Goal: Transaction & Acquisition: Purchase product/service

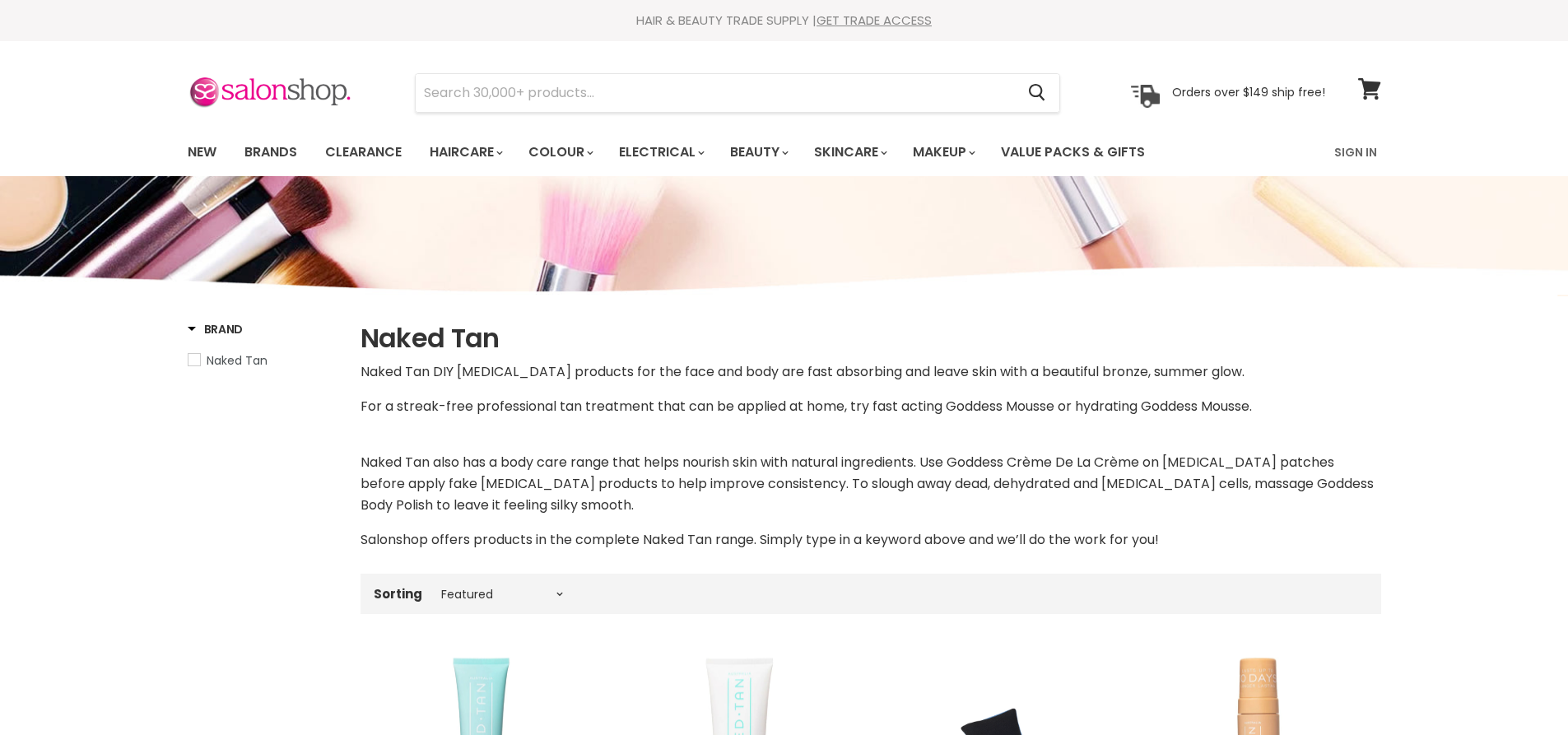
select select "manual"
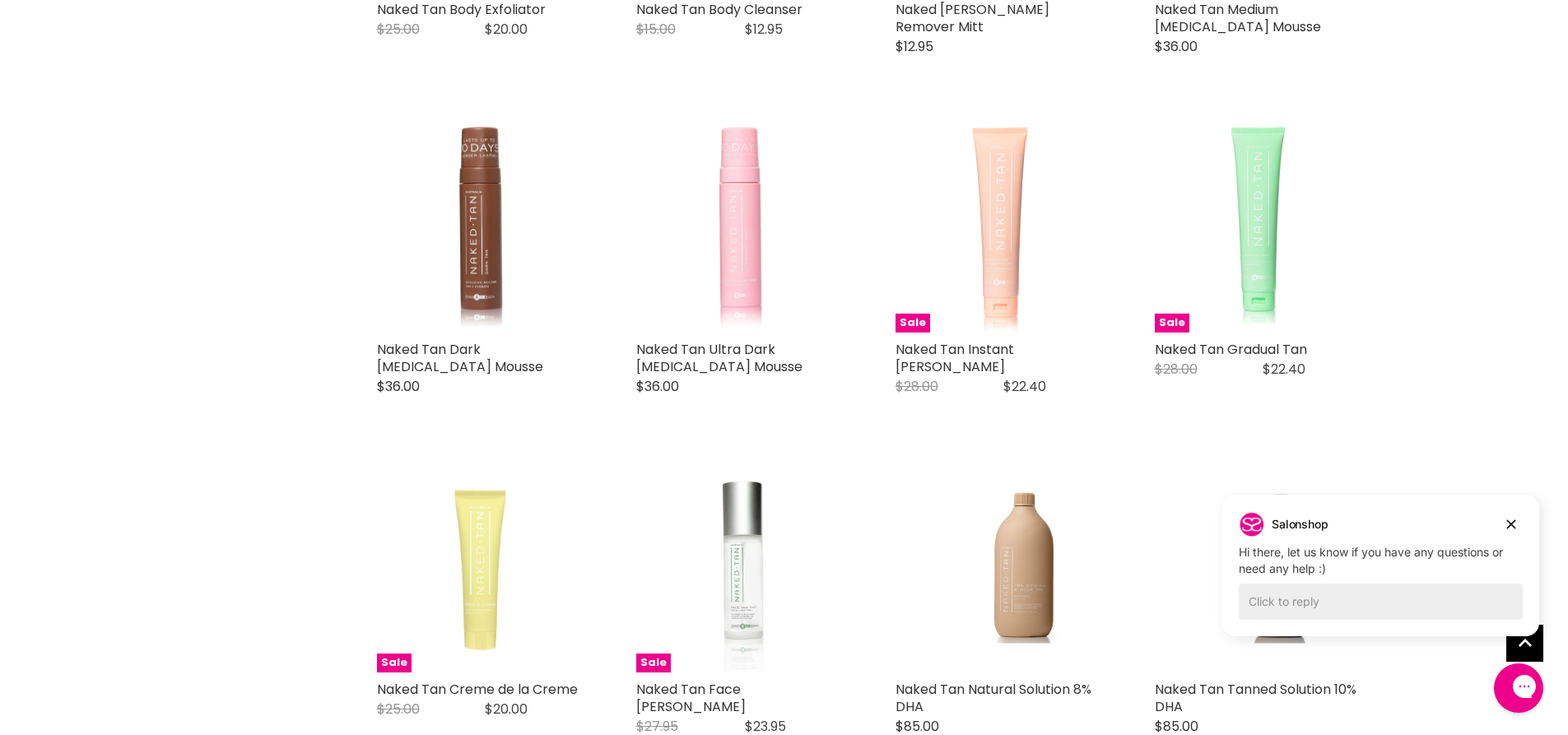
scroll to position [851, 0]
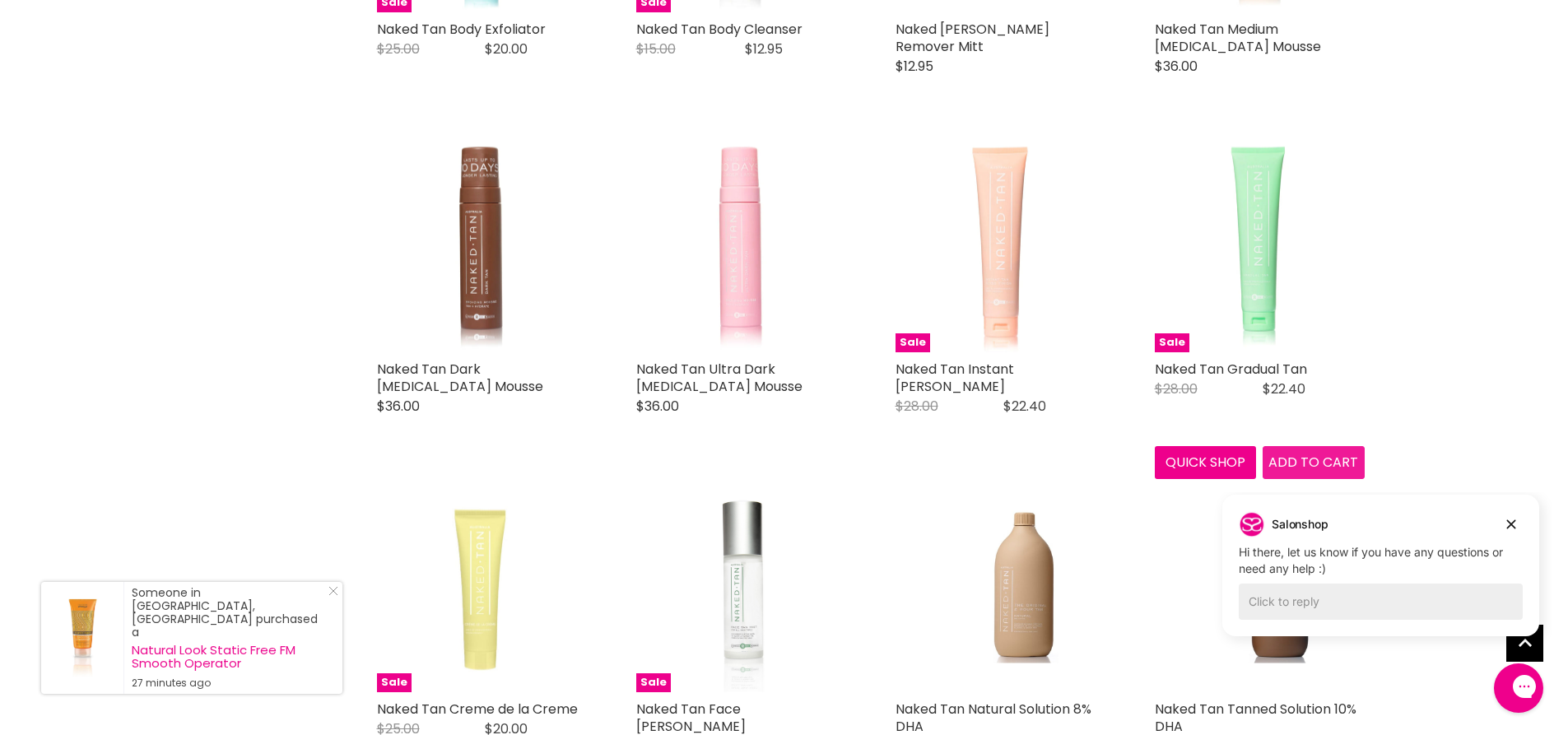
click at [1293, 449] on button "Add to cart" at bounding box center [1314, 462] width 102 height 33
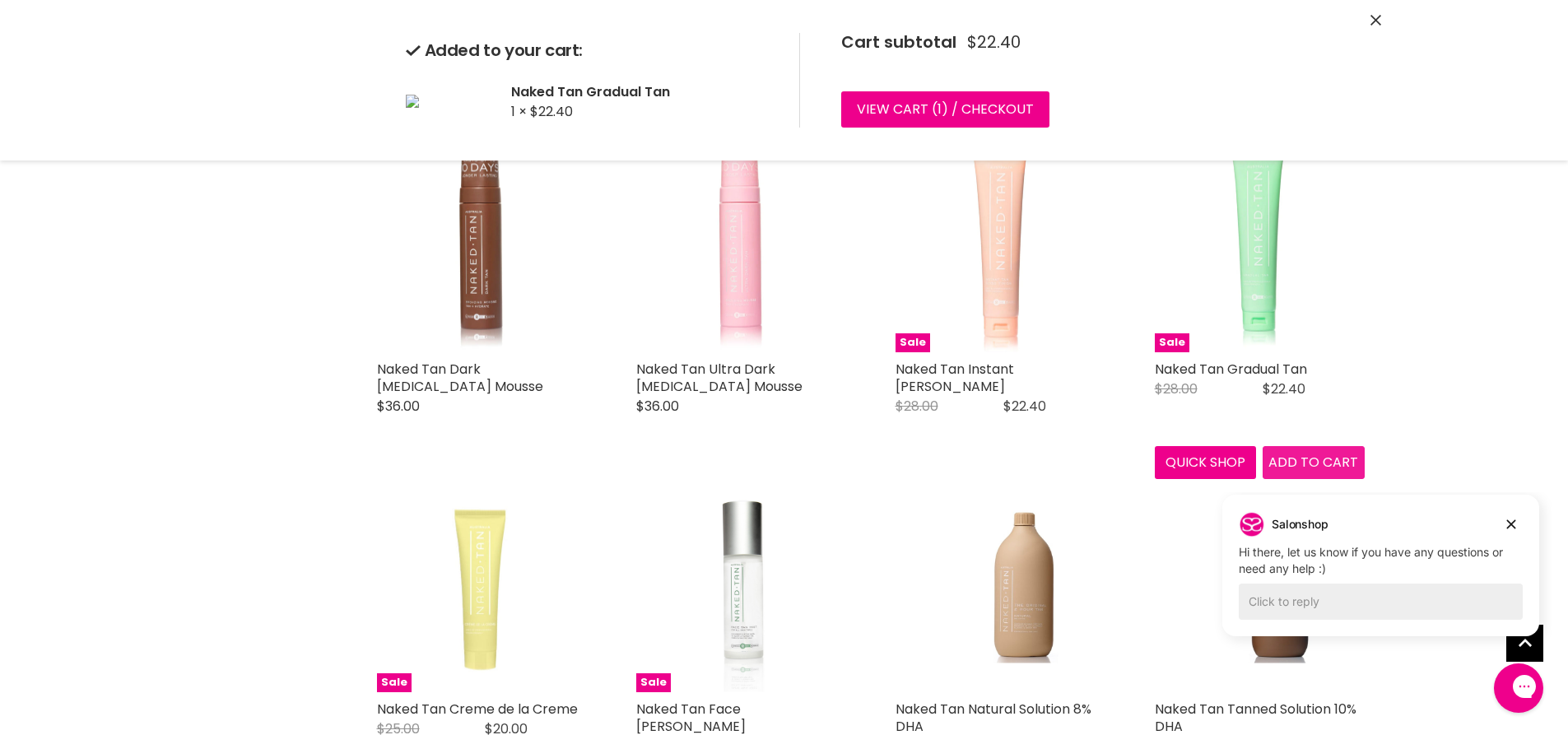
click at [1314, 460] on div "Sale Naked Tan Body Exfoliator Naked Tan Original Price $25.00 Current Price $2…" at bounding box center [871, 635] width 1021 height 1699
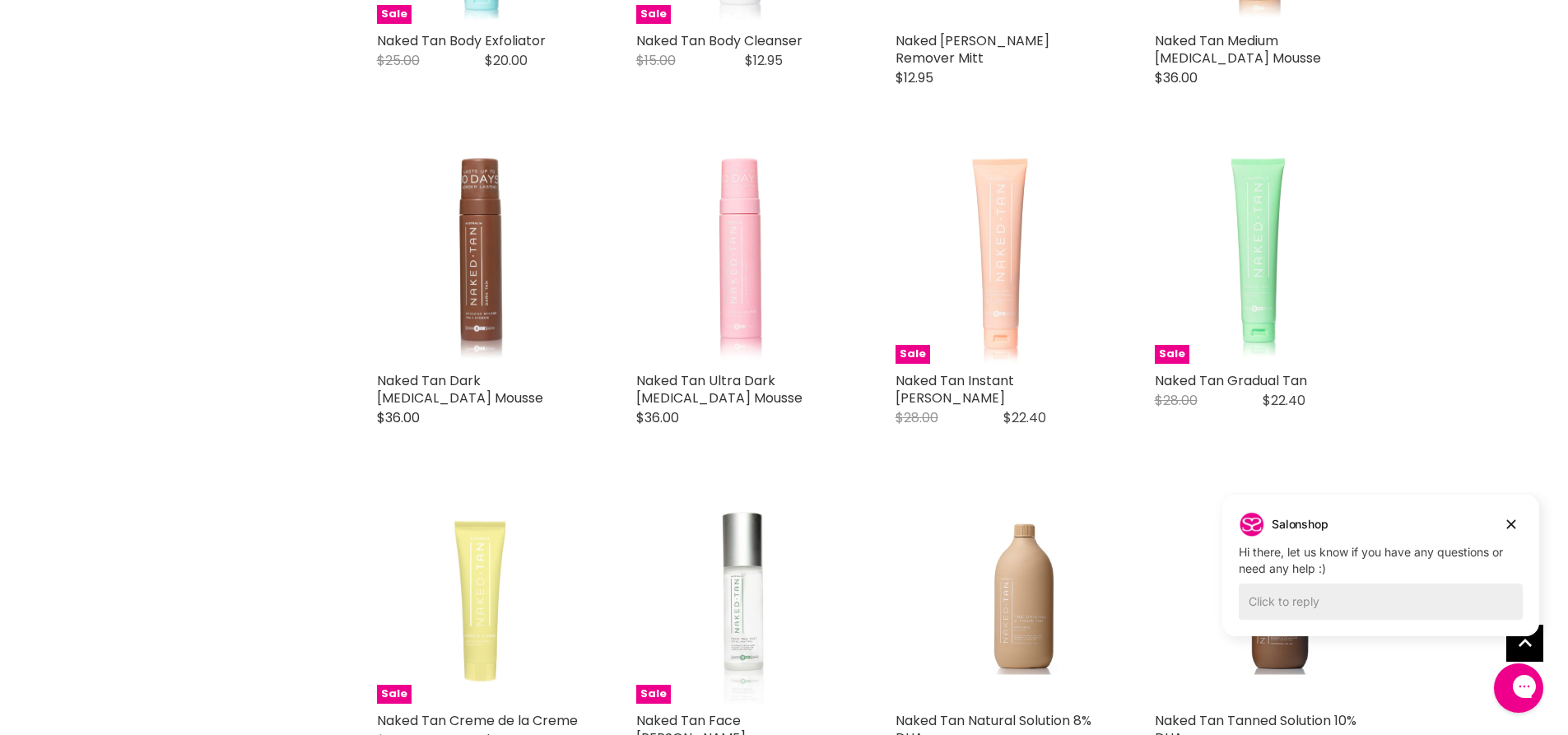
scroll to position [910, 0]
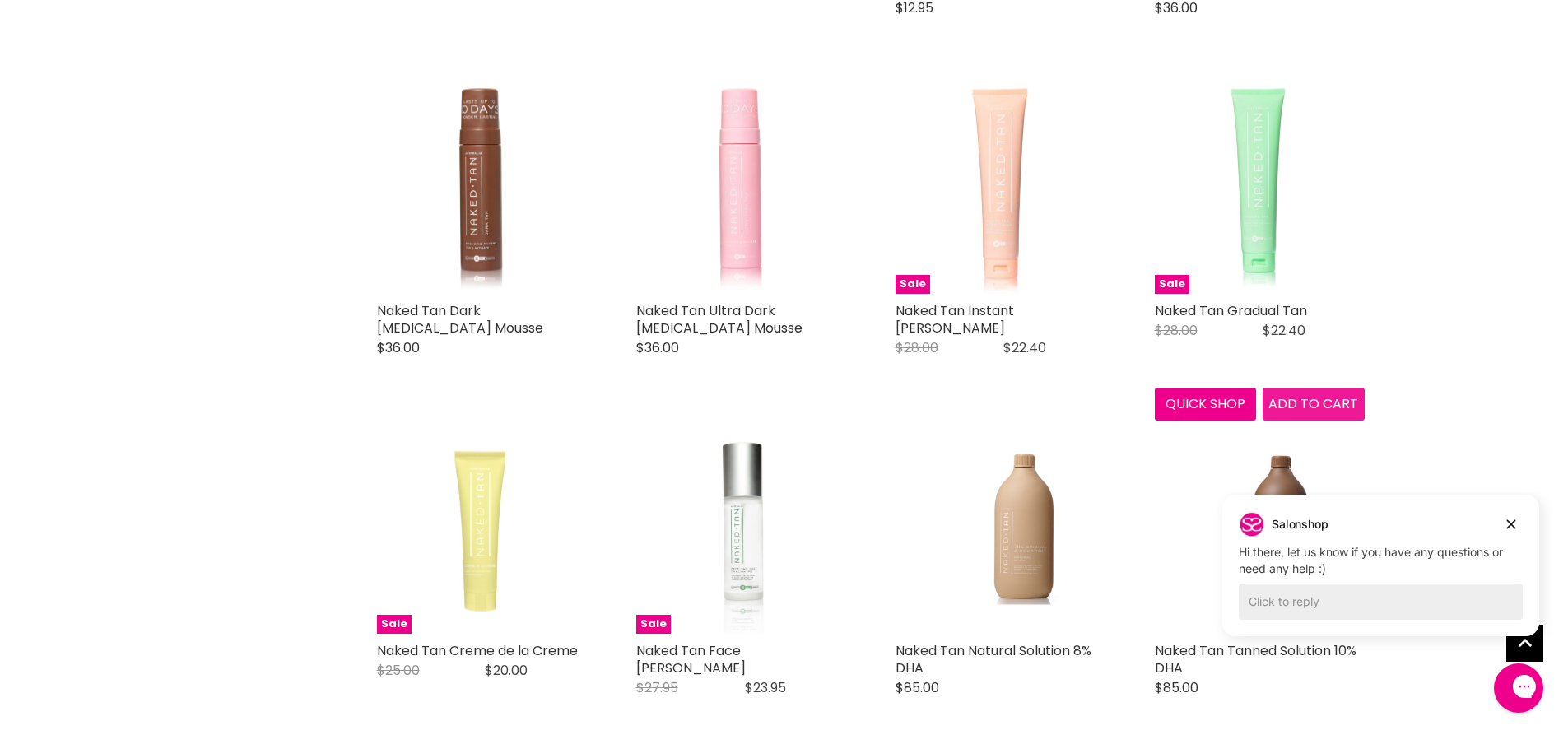
click at [1312, 401] on span "Add to cart" at bounding box center [1314, 403] width 90 height 19
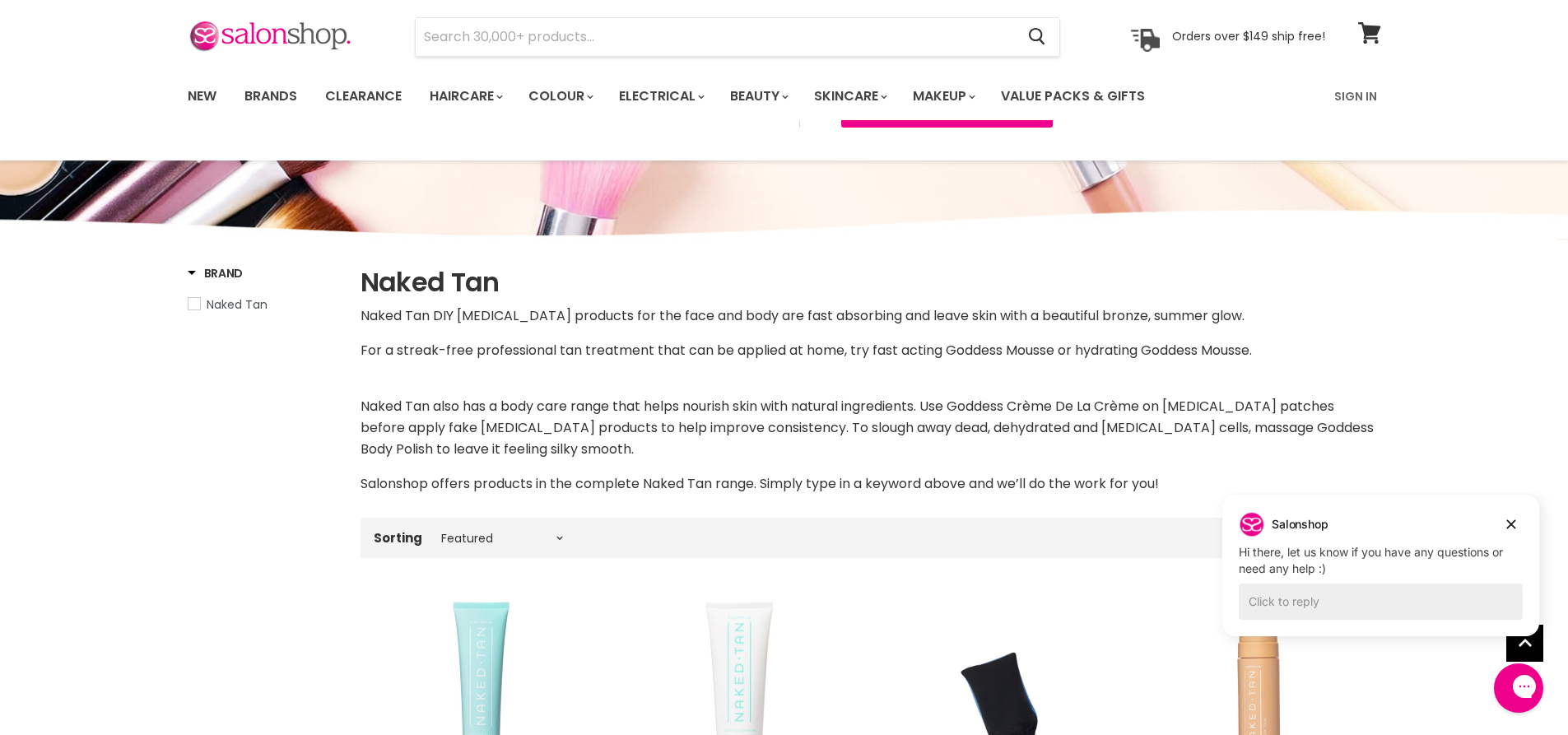
scroll to position [0, 0]
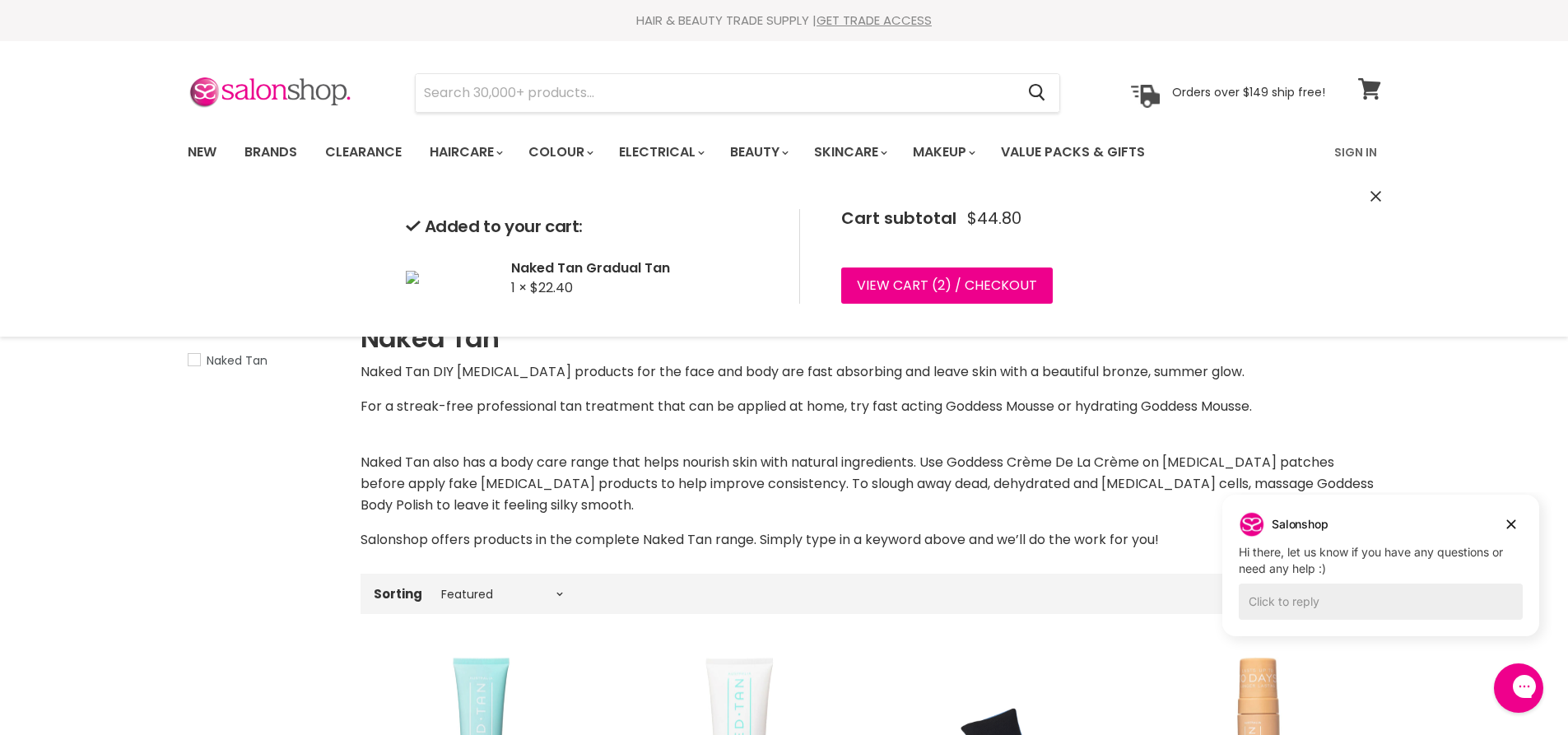
click at [1365, 87] on icon at bounding box center [1370, 89] width 22 height 21
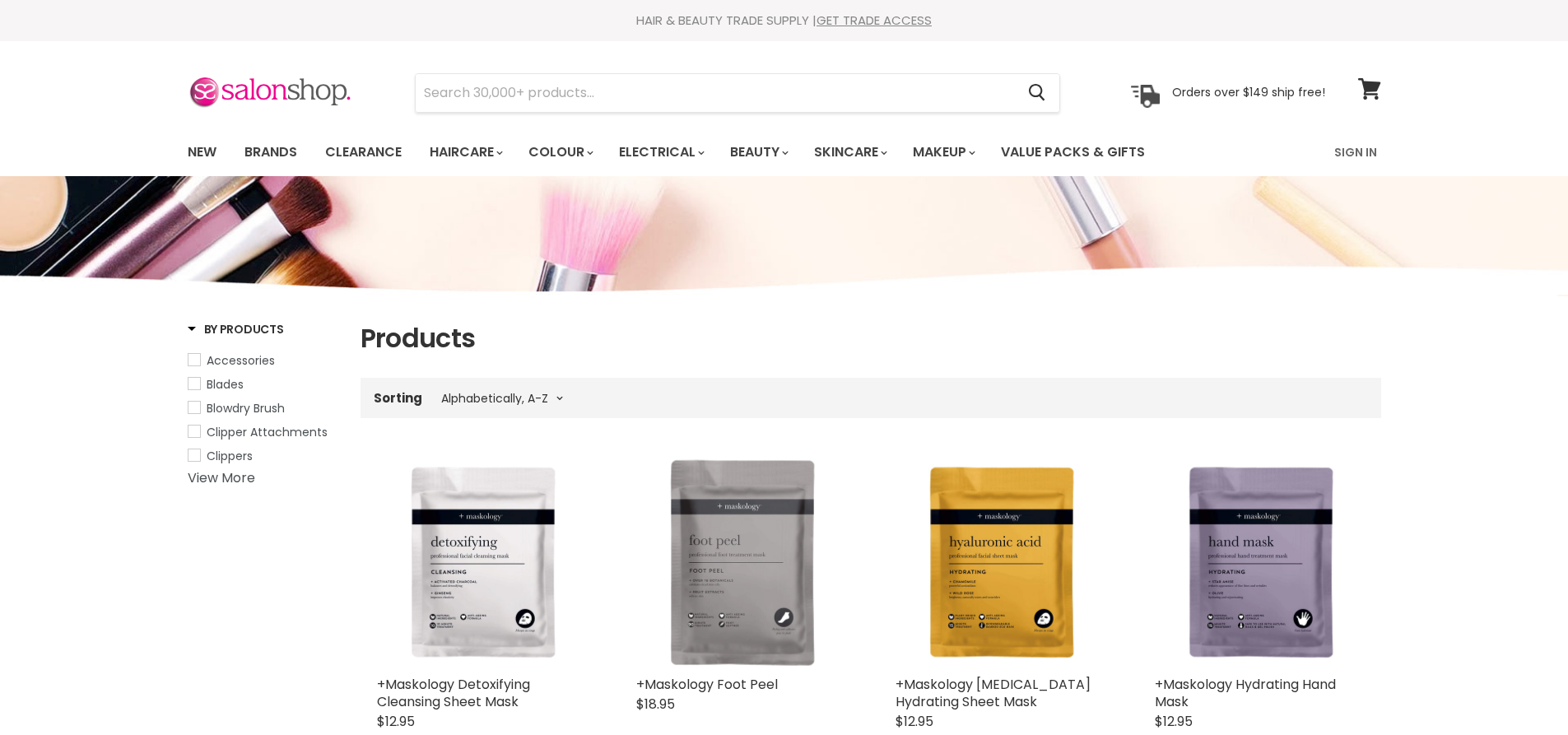
select select "title-ascending"
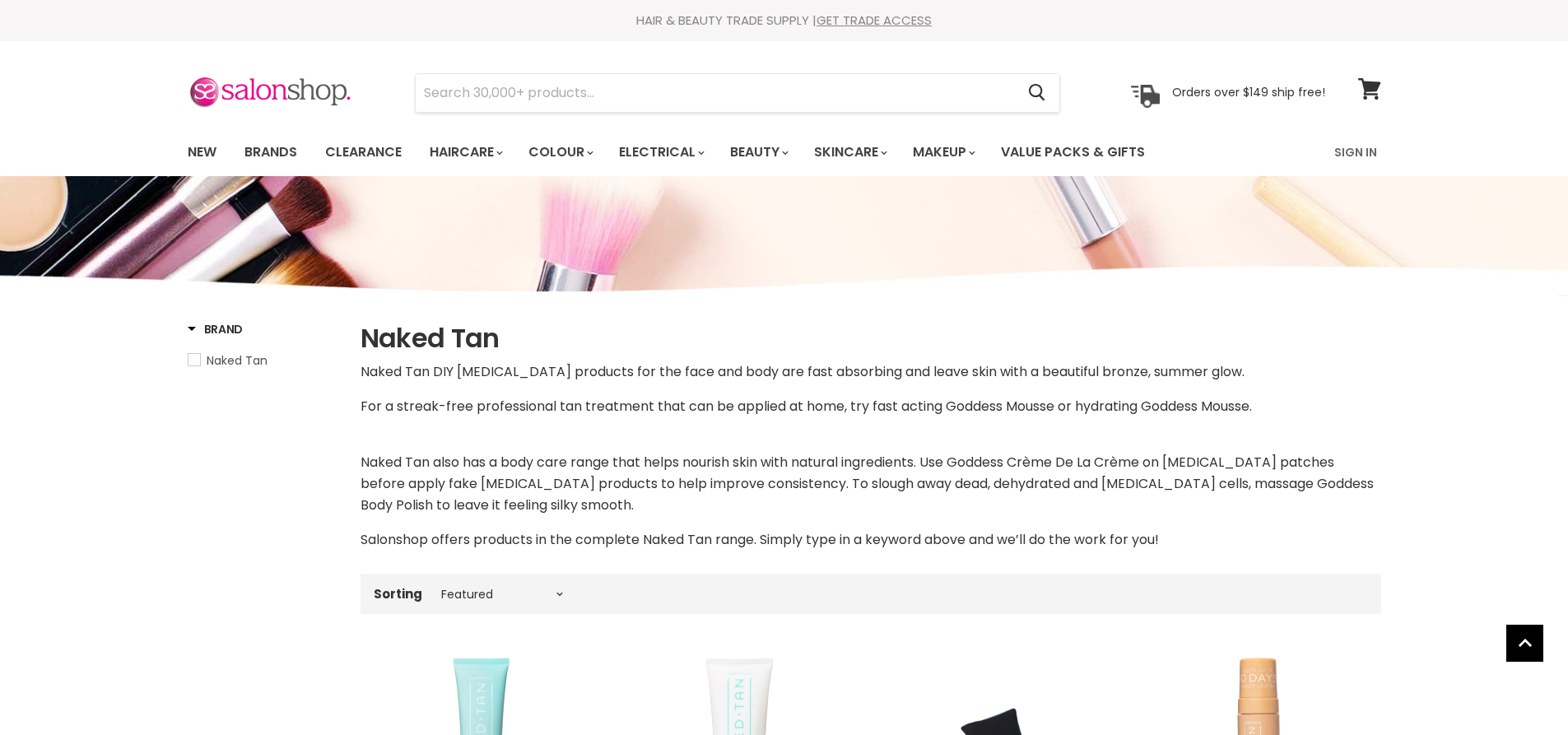
select select "manual"
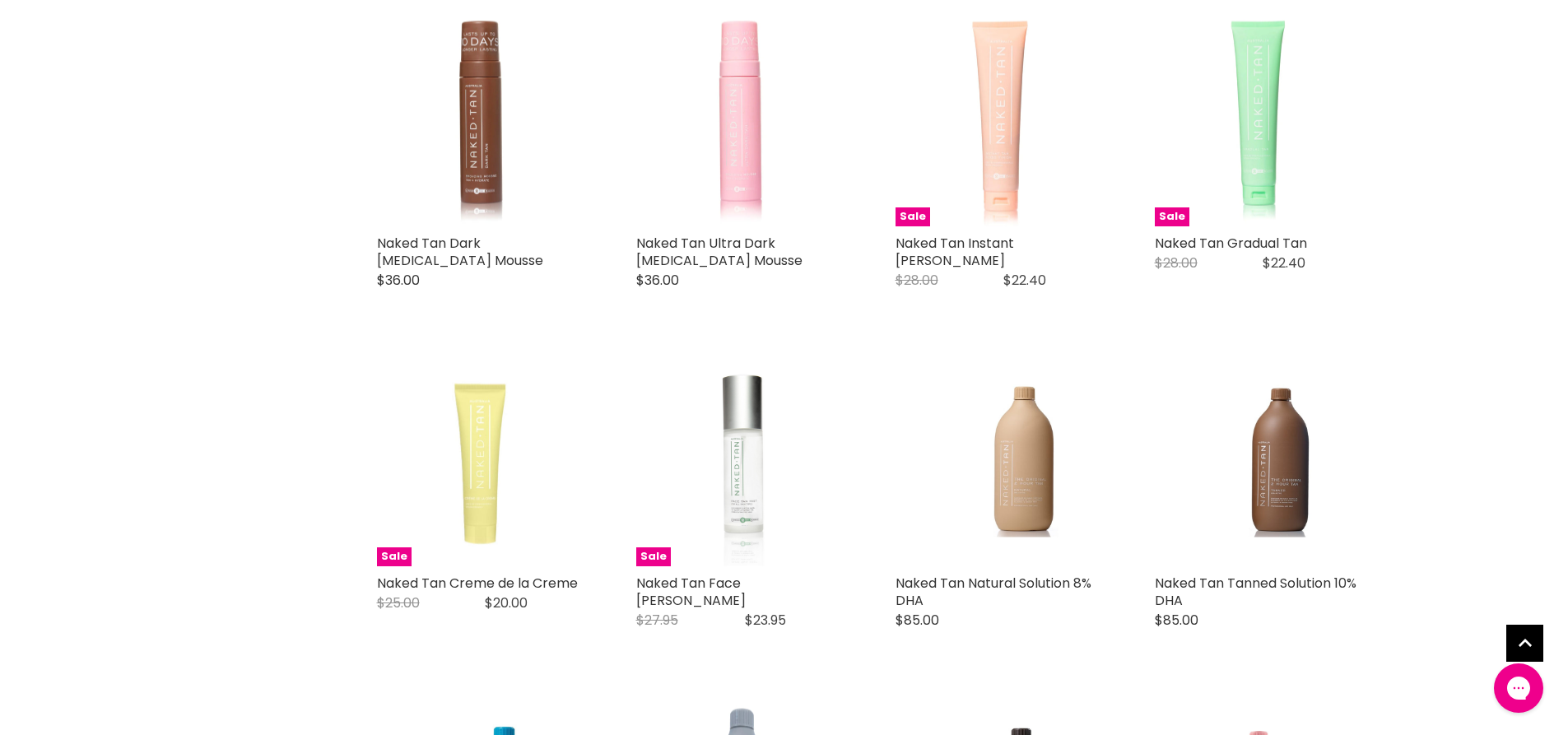
click at [1257, 227] on div "Sale Naked Tan Gradual Tan Naked Tan Original Price $28.00 Current Price $22.40…" at bounding box center [1261, 162] width 243 height 323
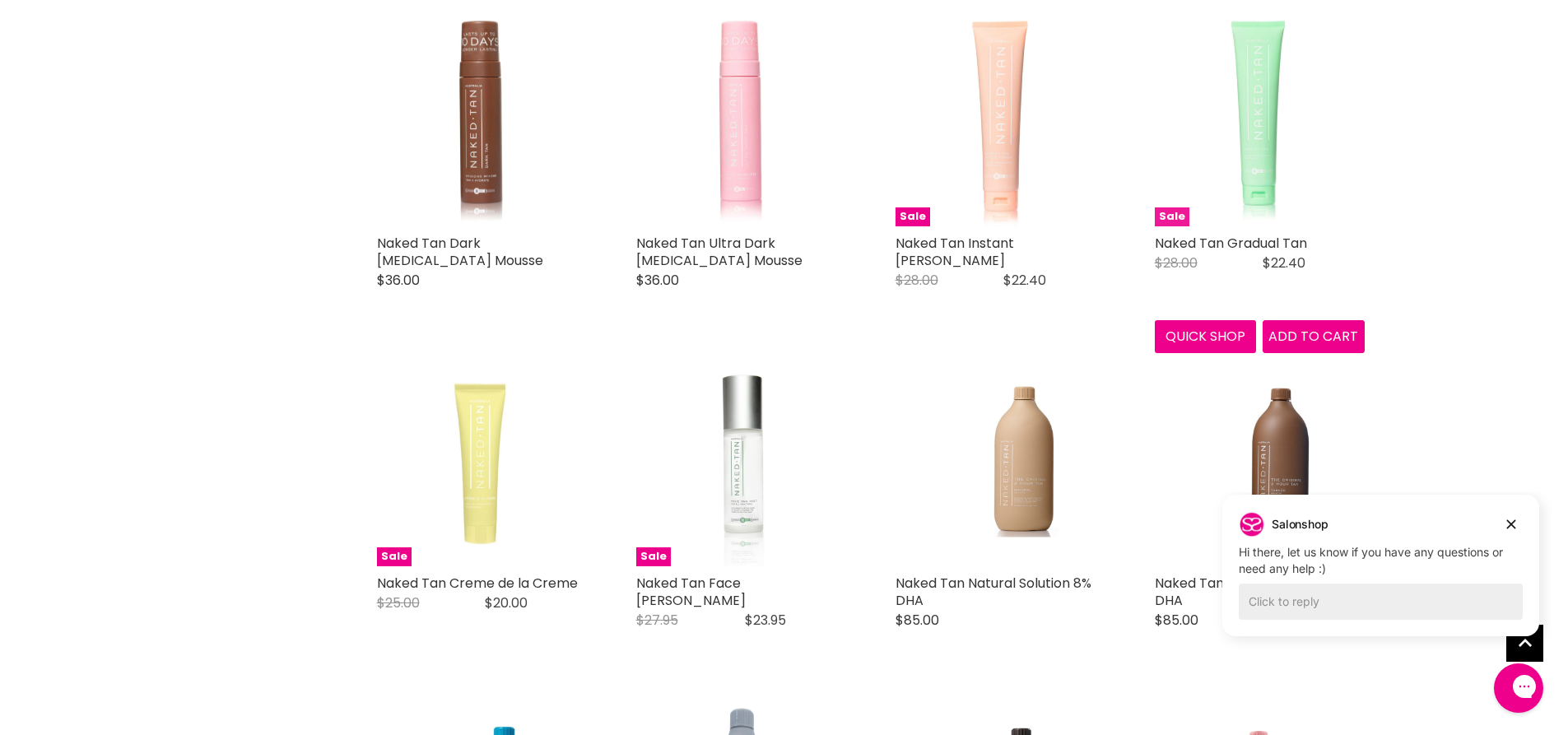
click at [1271, 174] on img "Main content" at bounding box center [1260, 121] width 210 height 210
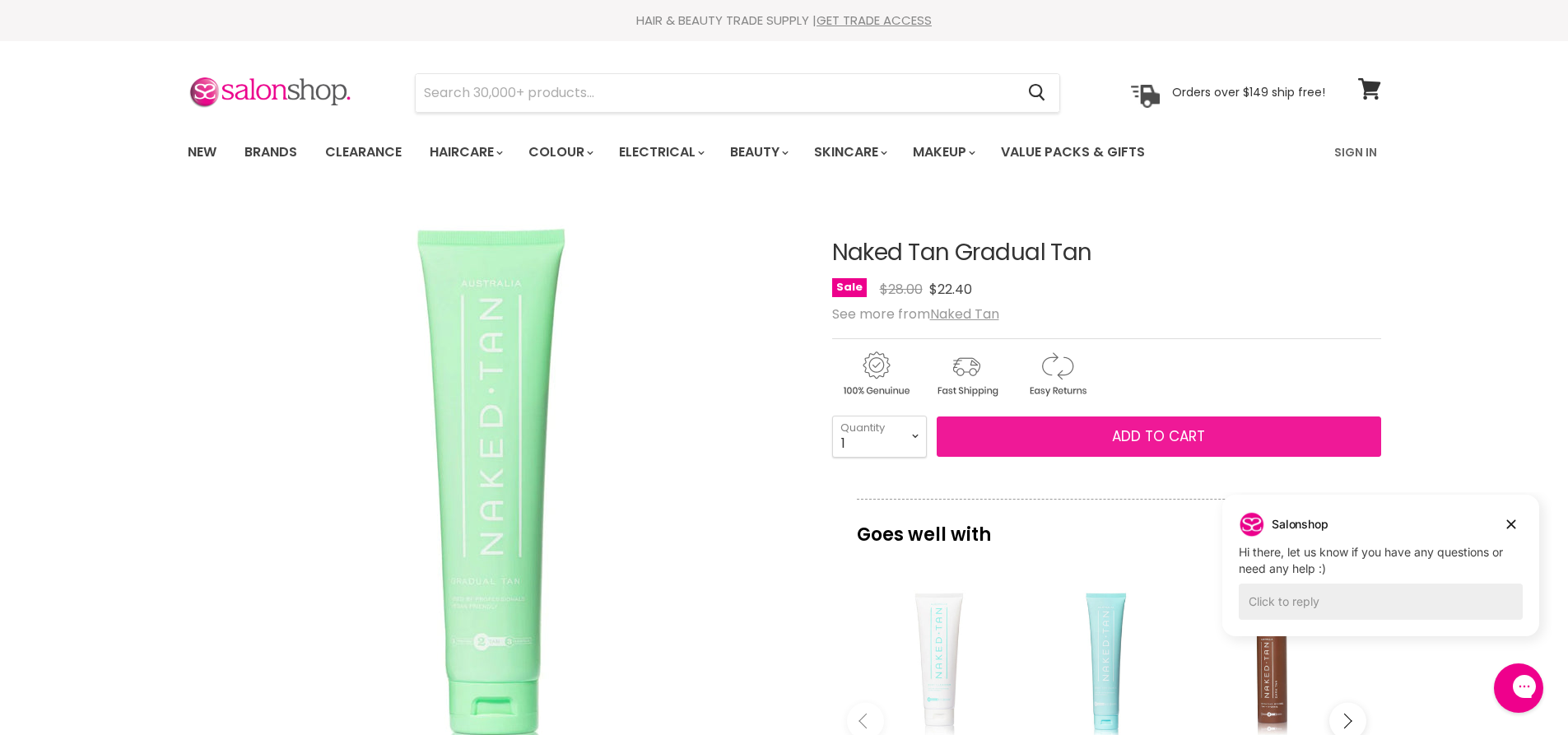
click at [1151, 439] on span "Add to cart" at bounding box center [1159, 435] width 93 height 20
click at [1154, 433] on span "Add to cart" at bounding box center [1159, 435] width 93 height 20
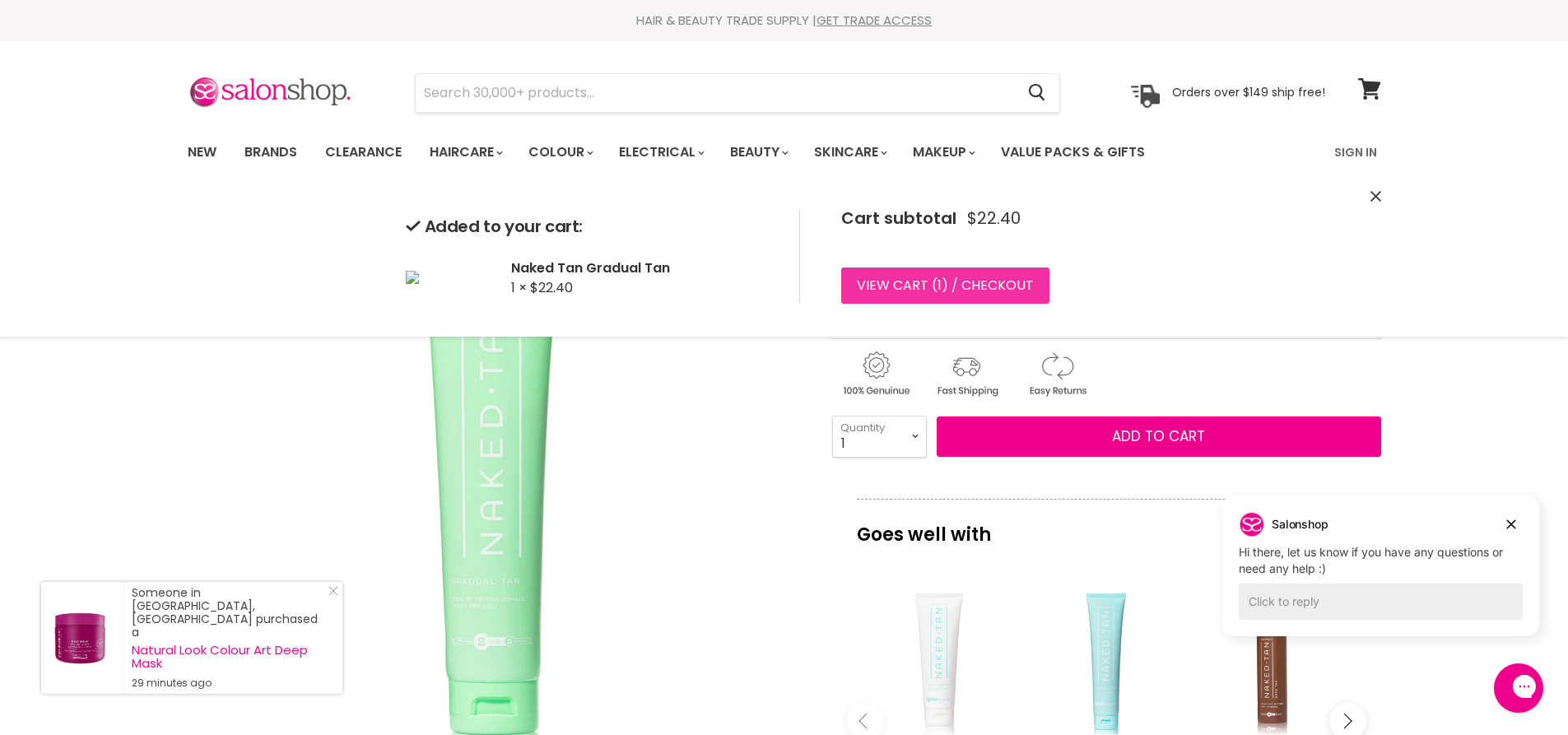
click at [980, 285] on link "View cart ( 1 ) / Checkout" at bounding box center [945, 285] width 208 height 36
